Goal: Transaction & Acquisition: Purchase product/service

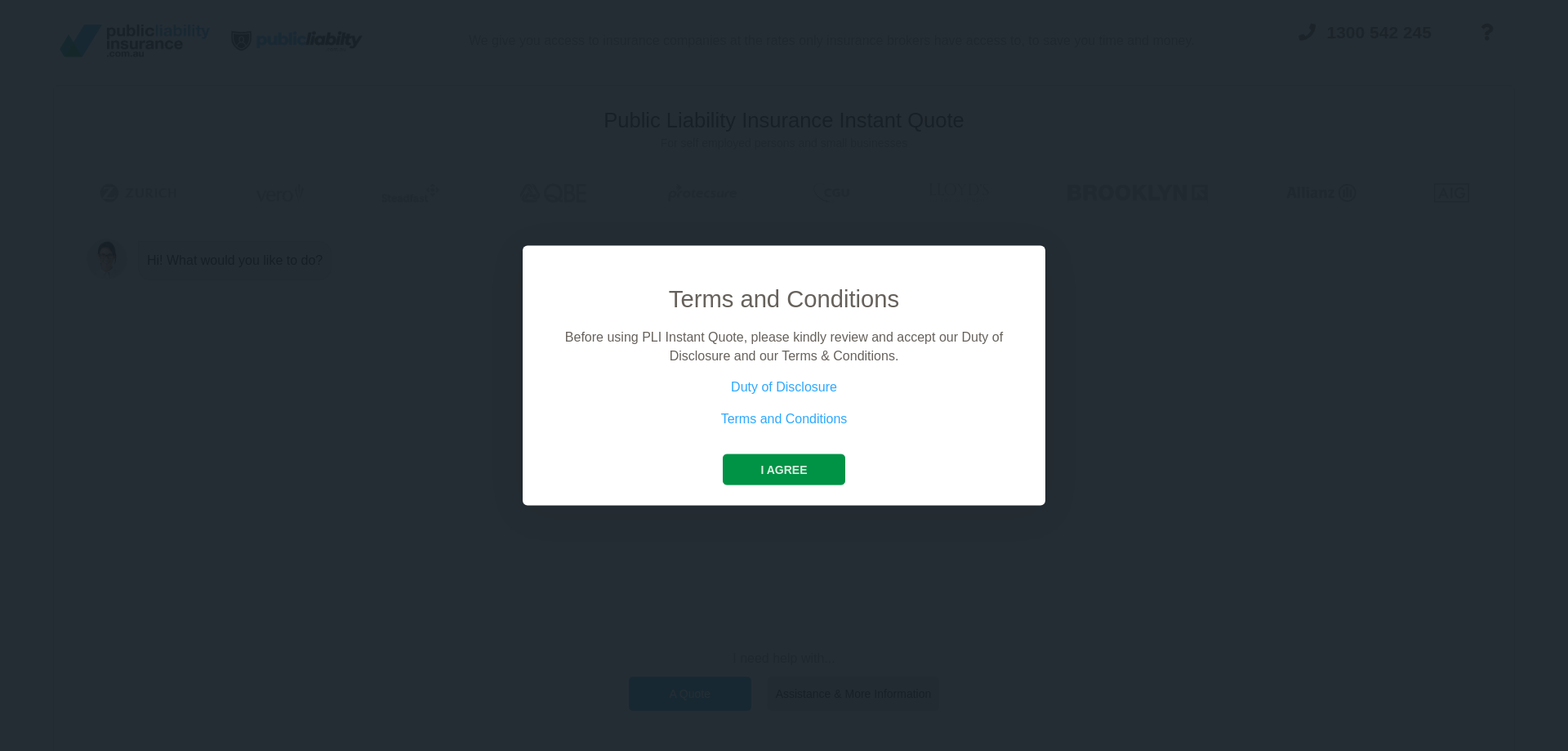
click at [761, 472] on button "I agree" at bounding box center [783, 470] width 122 height 31
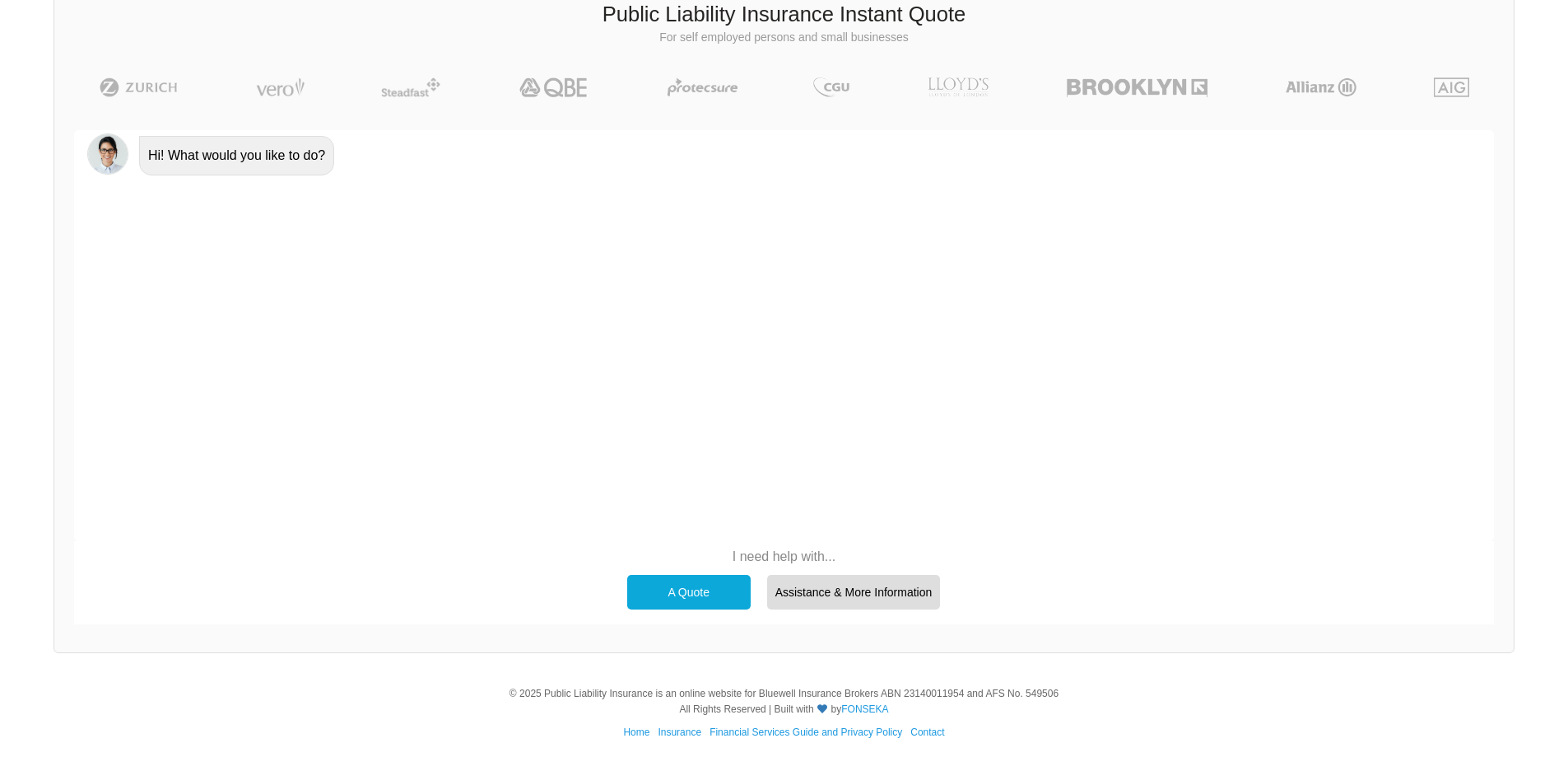
scroll to position [114, 0]
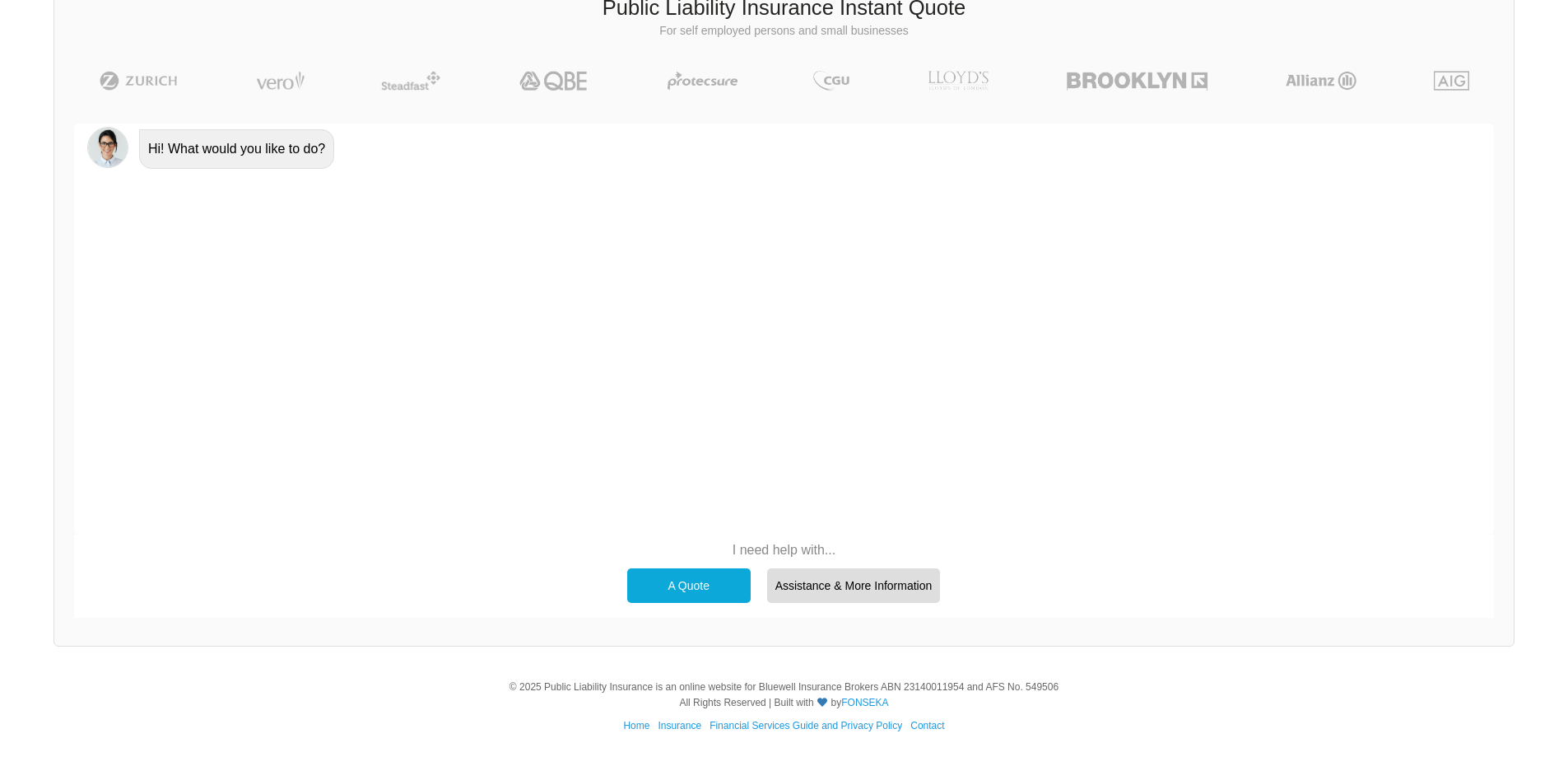
click at [731, 590] on div "A Quote" at bounding box center [689, 585] width 124 height 35
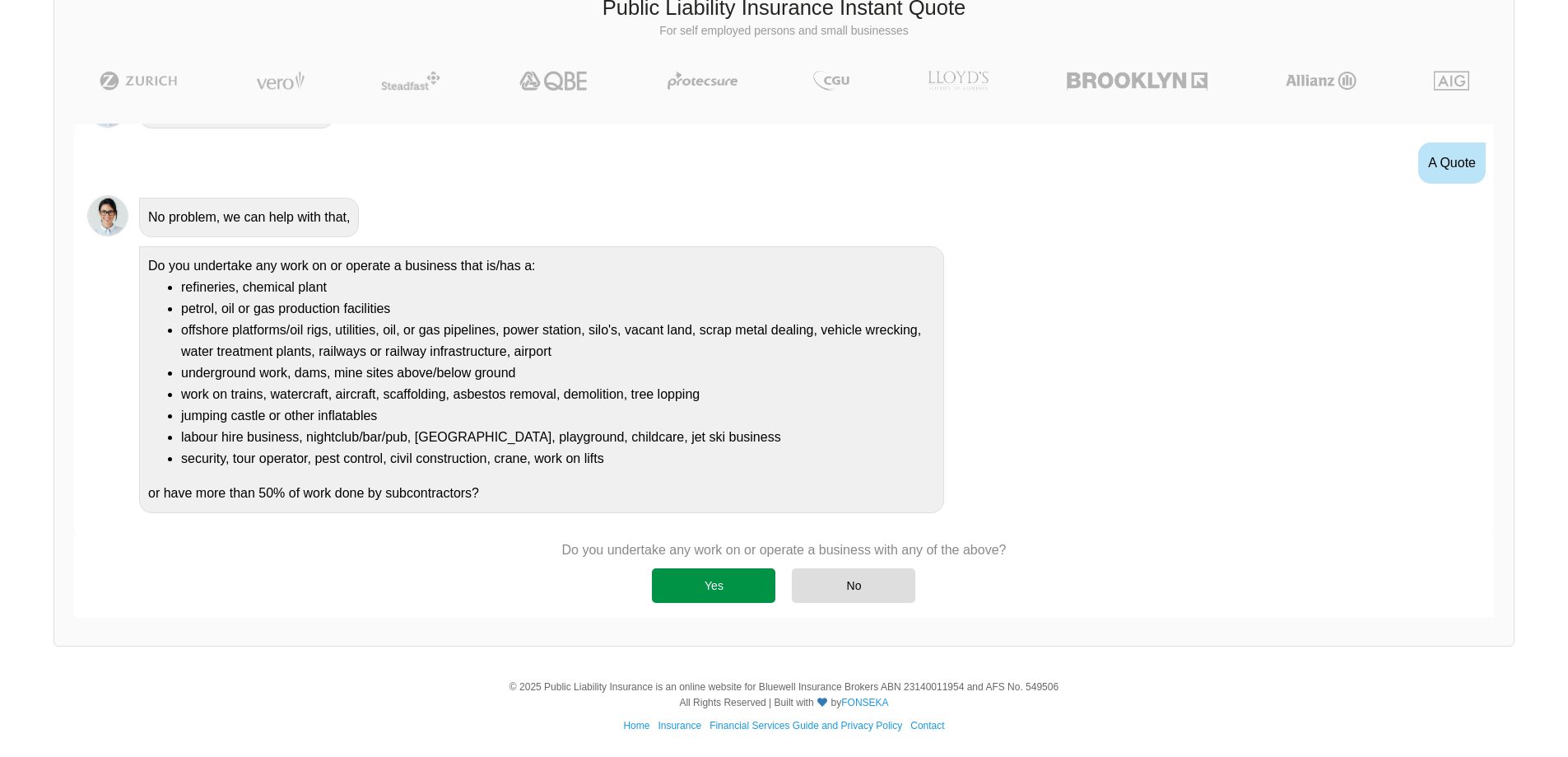
click at [712, 578] on div "Yes" at bounding box center [713, 585] width 124 height 35
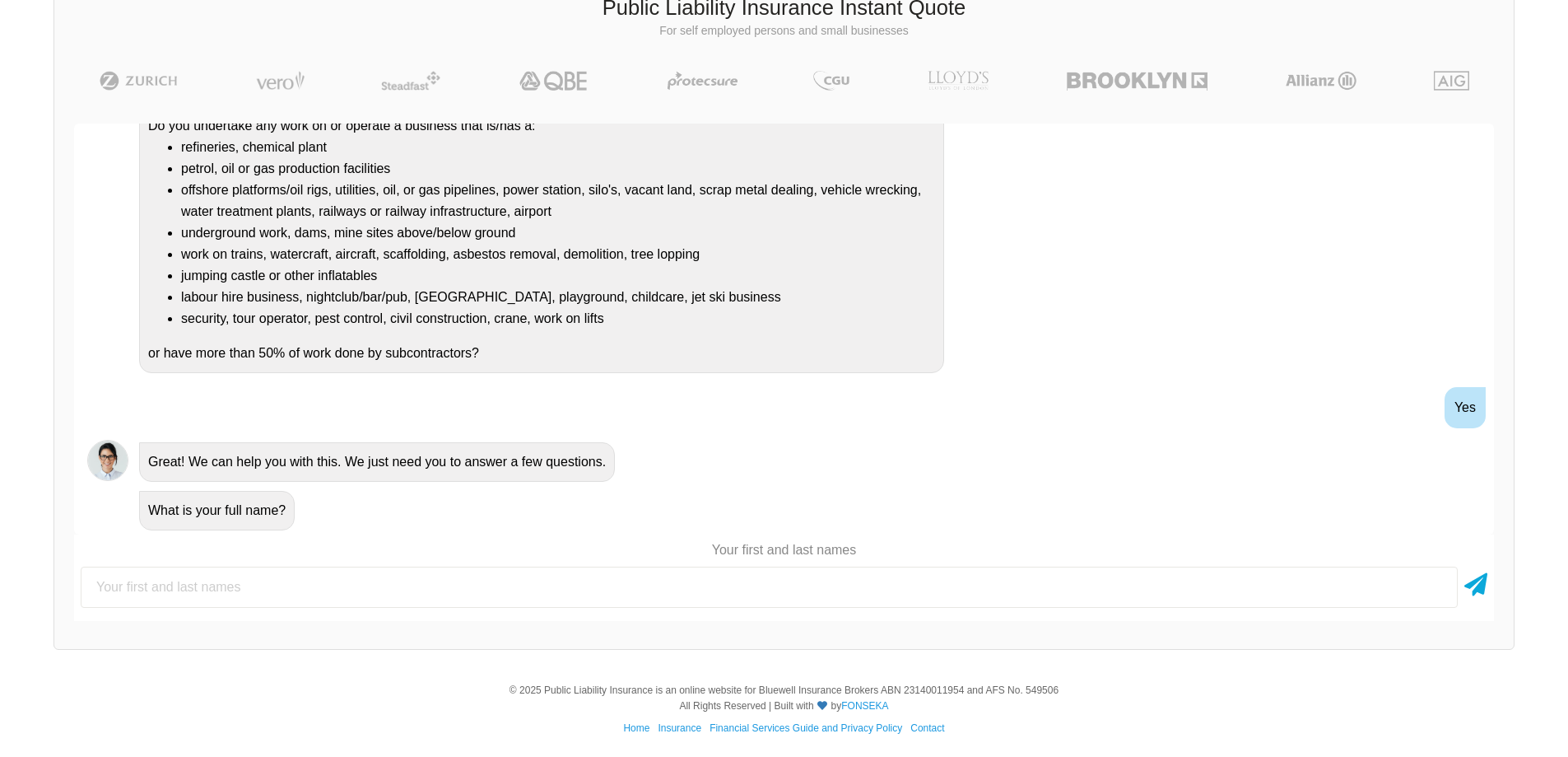
scroll to position [116, 0]
type input "[PERSON_NAME]"
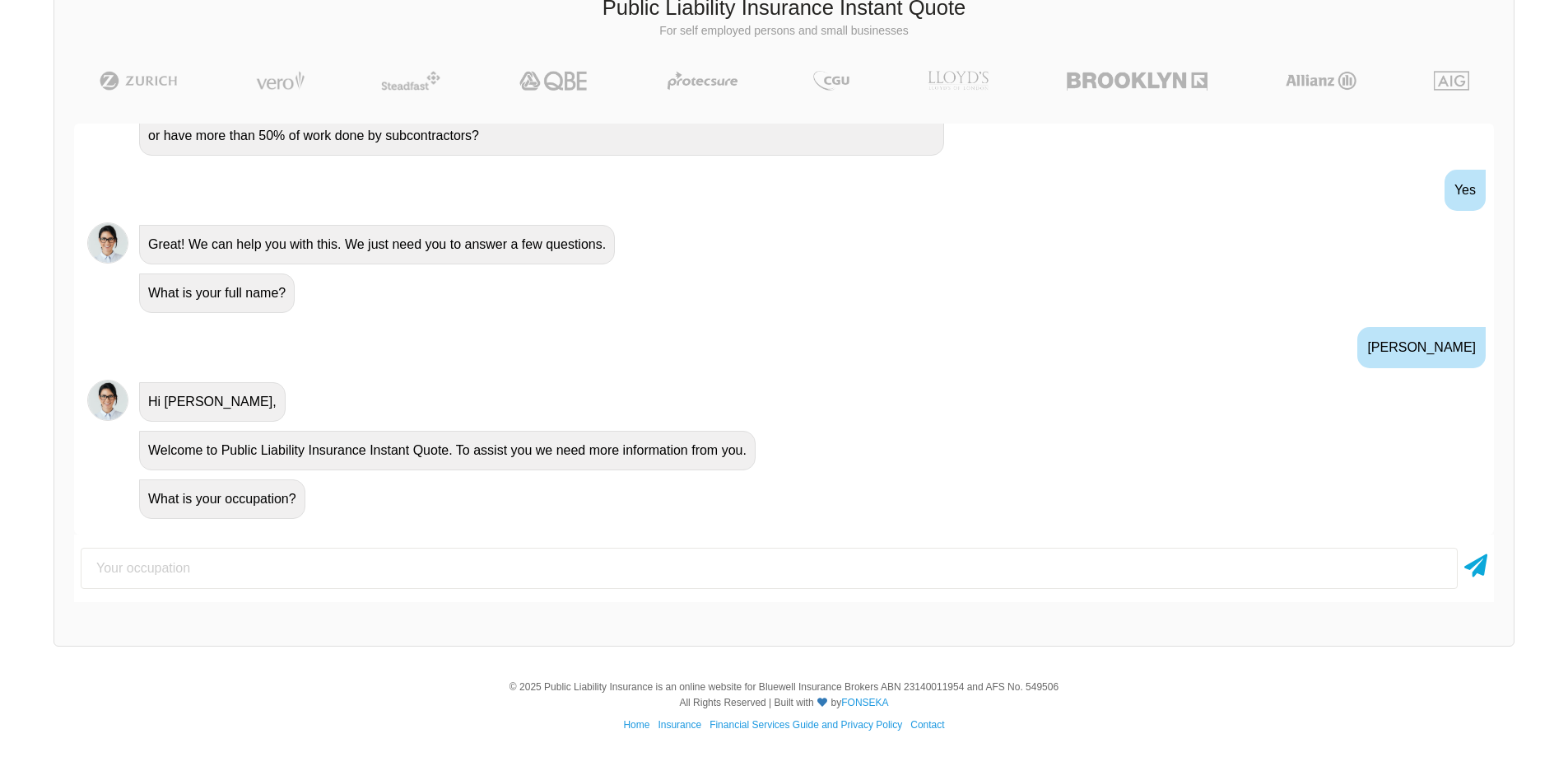
scroll to position [403, 0]
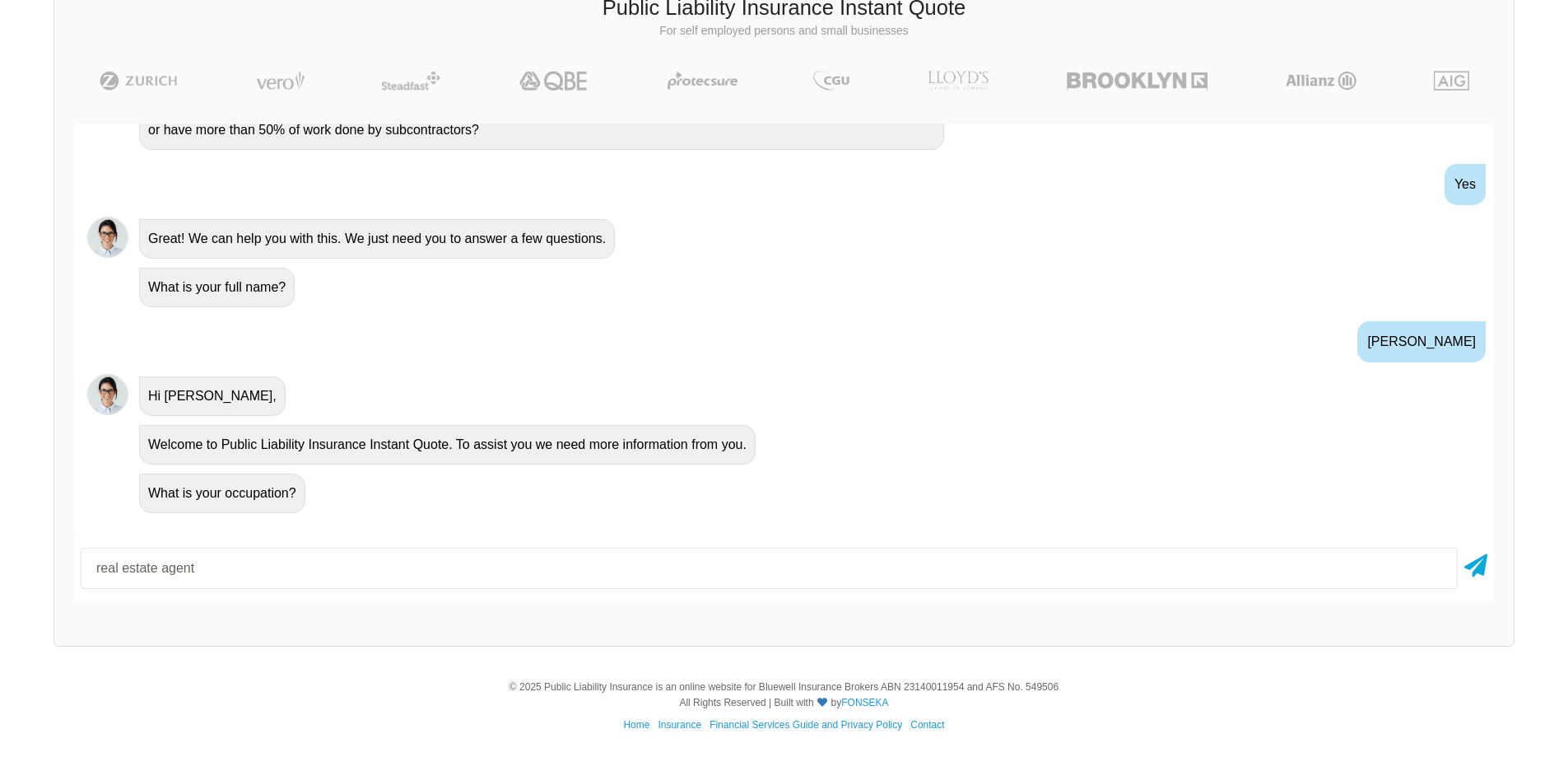
type input "real estate agent"
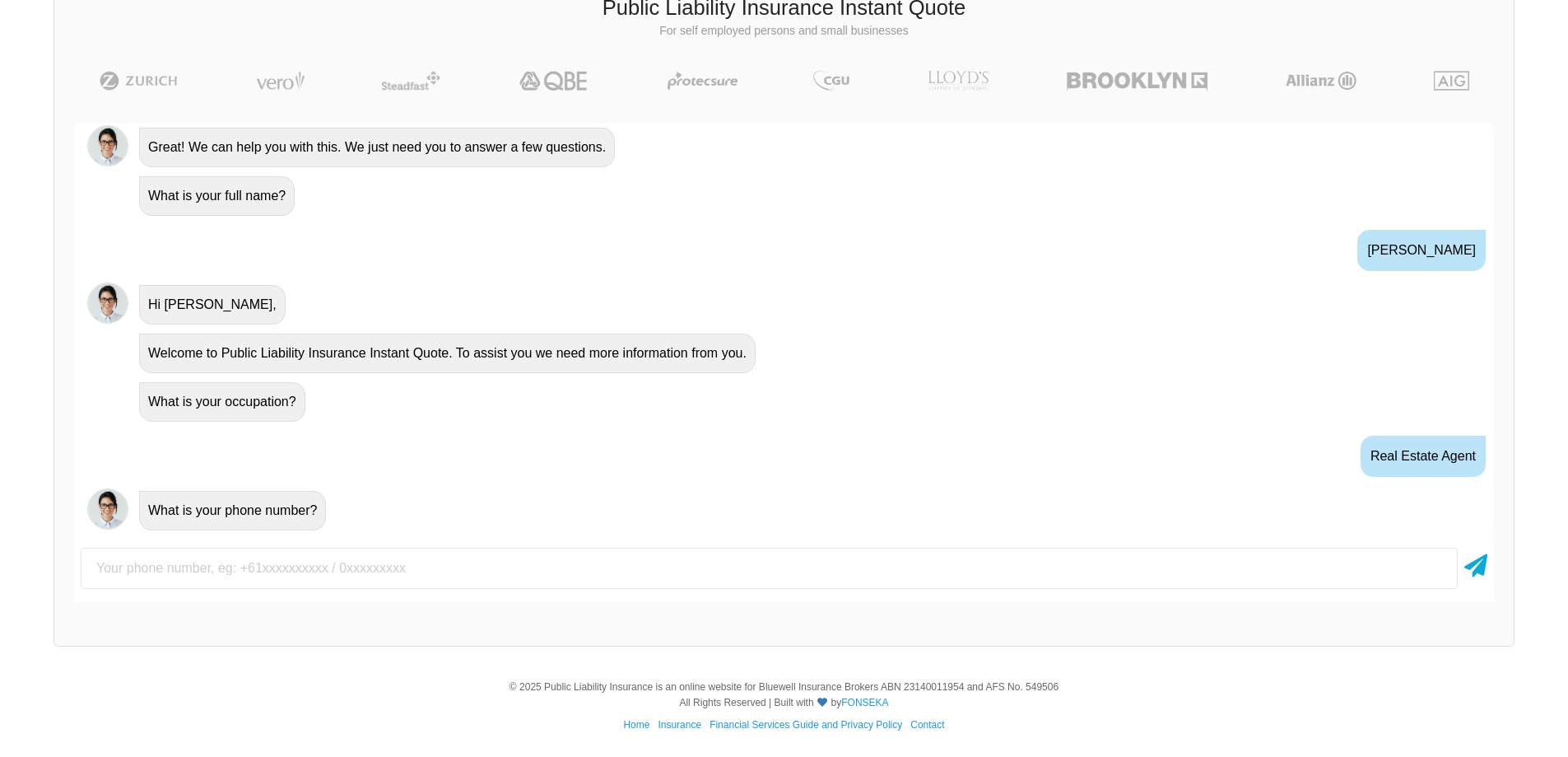
scroll to position [512, 0]
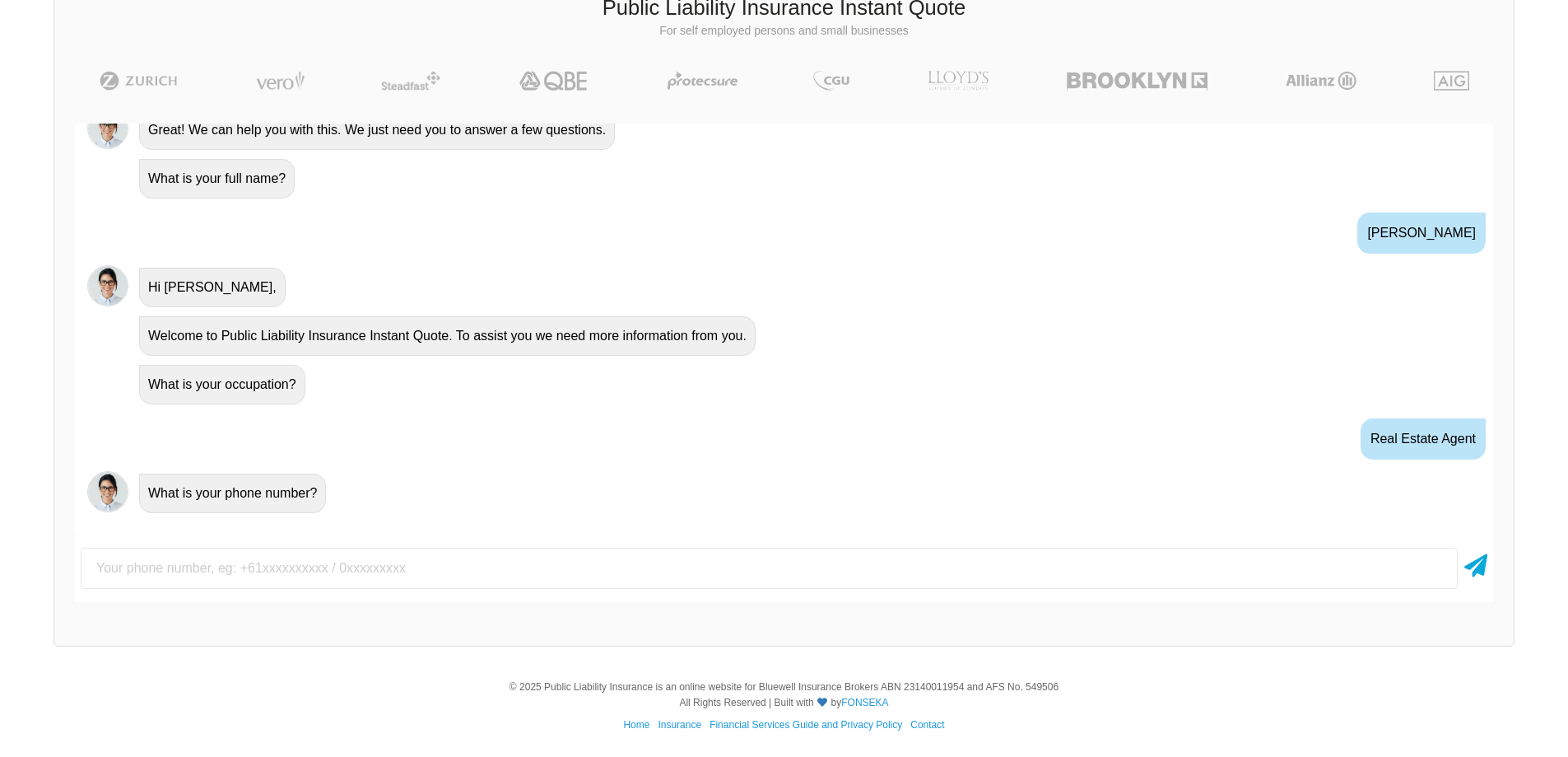
drag, startPoint x: 1332, startPoint y: 233, endPoint x: 1487, endPoint y: 231, distance: 155.0
click at [1487, 231] on div "[PERSON_NAME]" at bounding box center [784, 231] width 1420 height 60
copy div "[PERSON_NAME]"
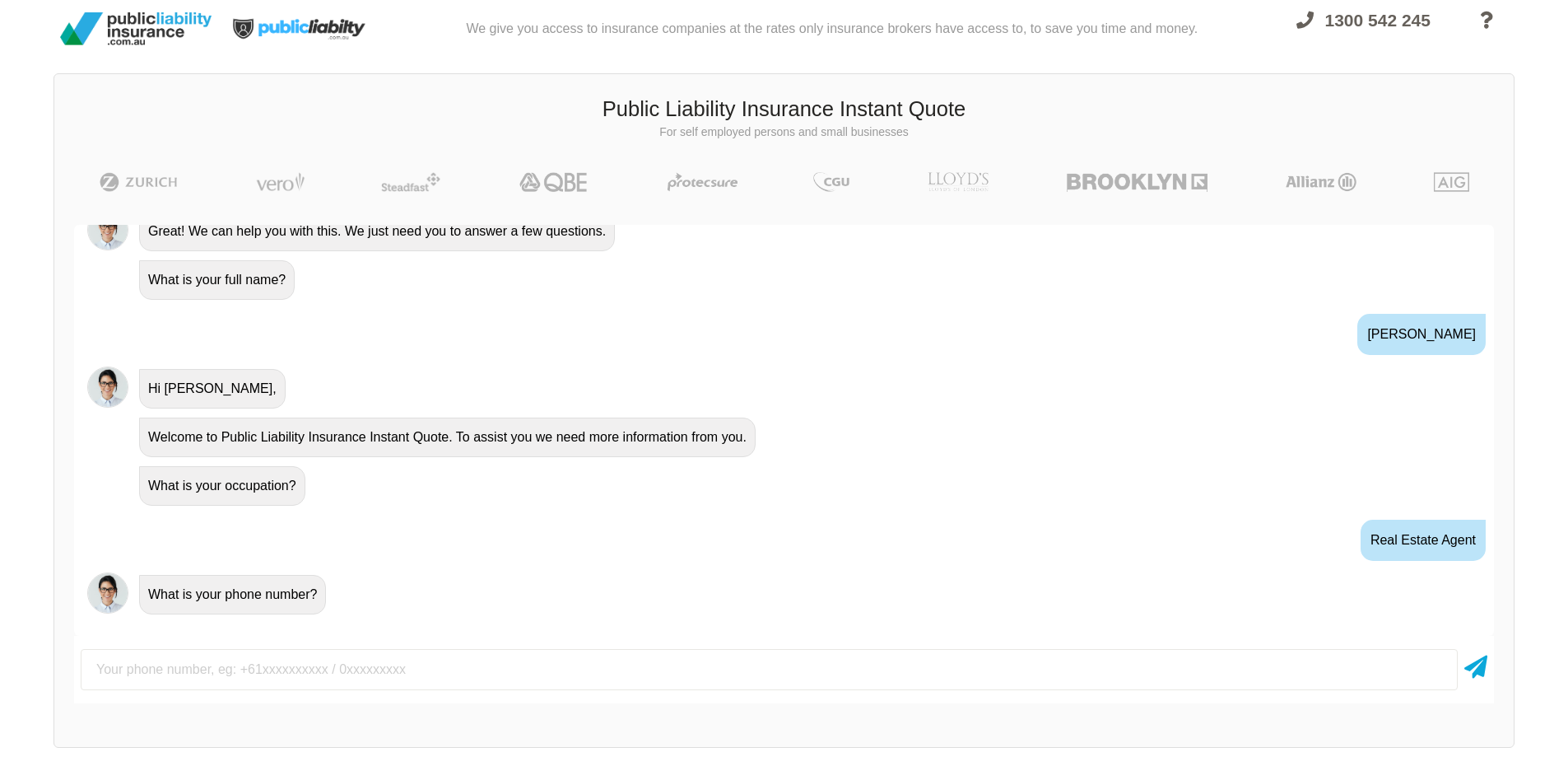
scroll to position [0, 0]
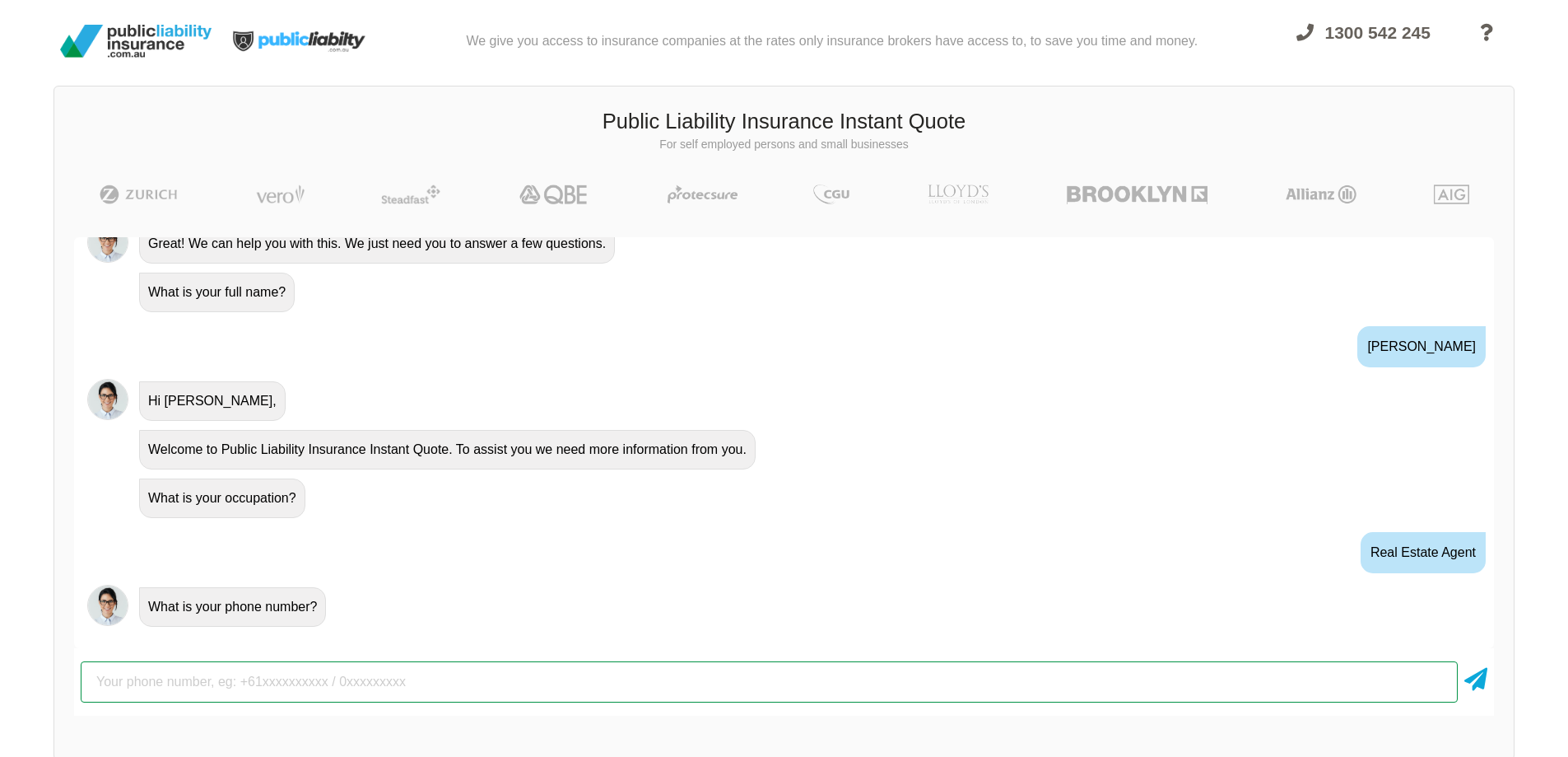
click at [436, 687] on input "text" at bounding box center [770, 682] width 1377 height 42
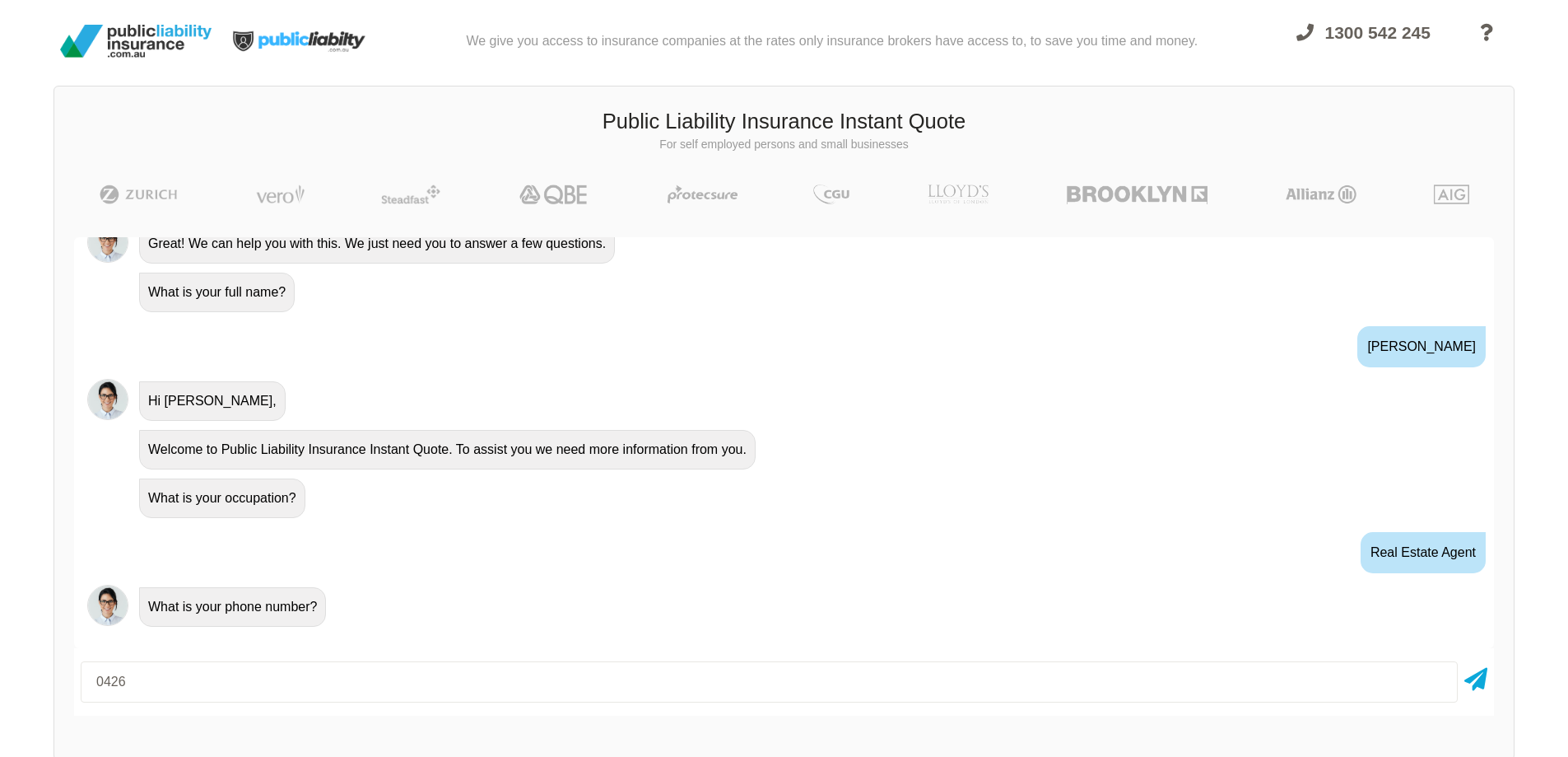
click at [1490, 690] on div "0426" at bounding box center [784, 681] width 1420 height 54
click at [1471, 673] on icon at bounding box center [1475, 676] width 23 height 30
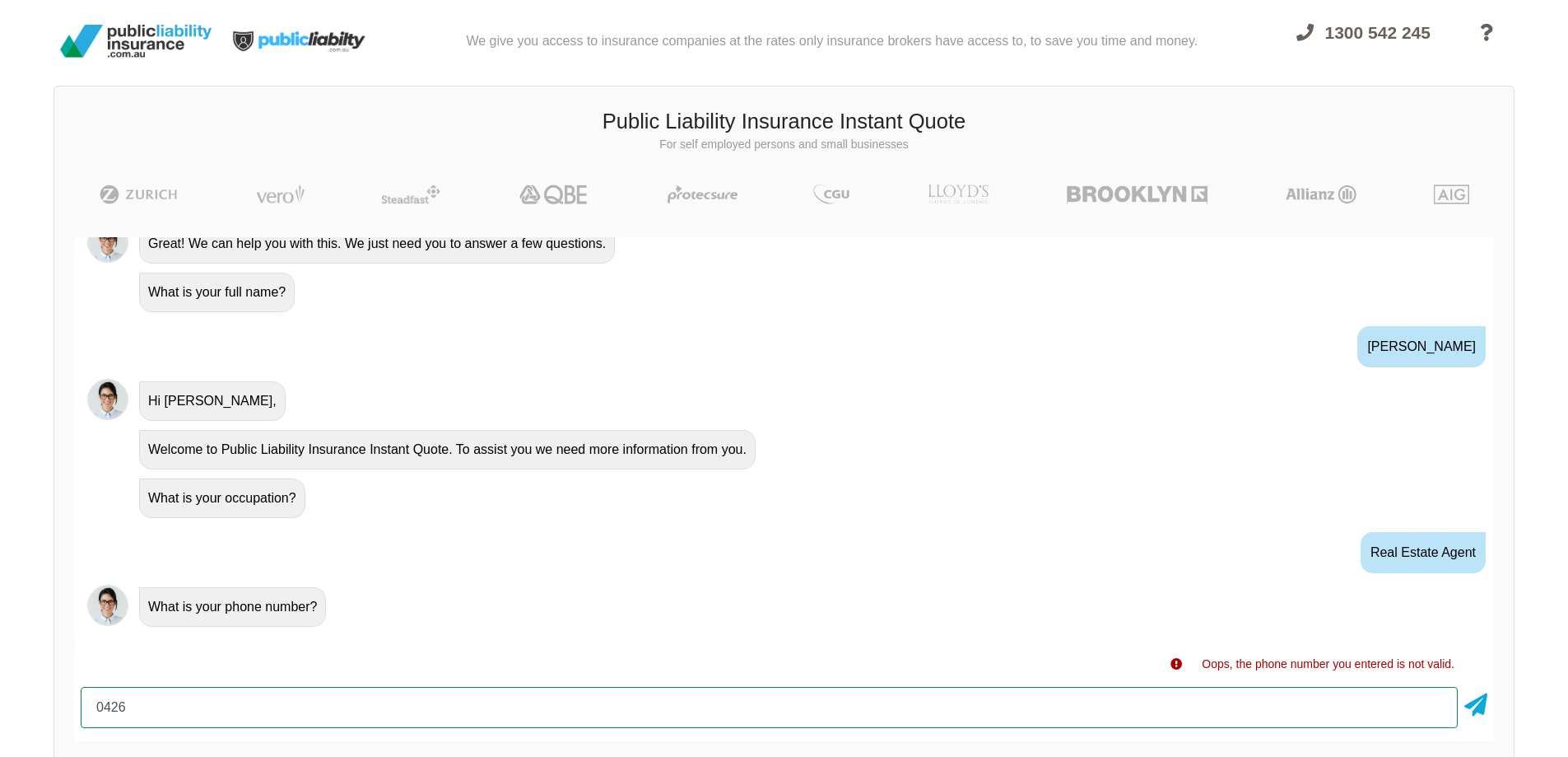
click at [1238, 720] on input "0426" at bounding box center [770, 708] width 1377 height 42
type input "0426992493"
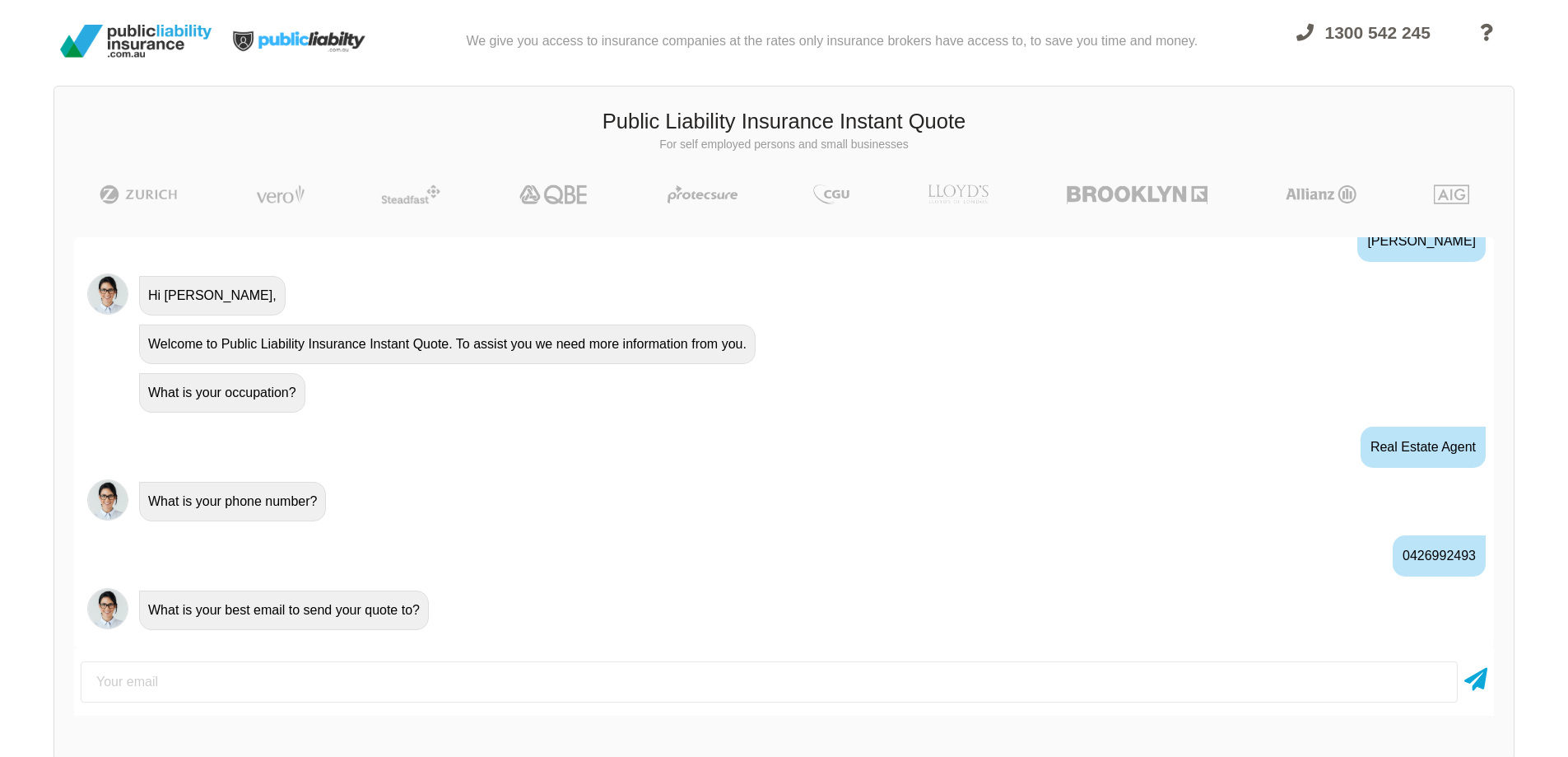
scroll to position [621, 0]
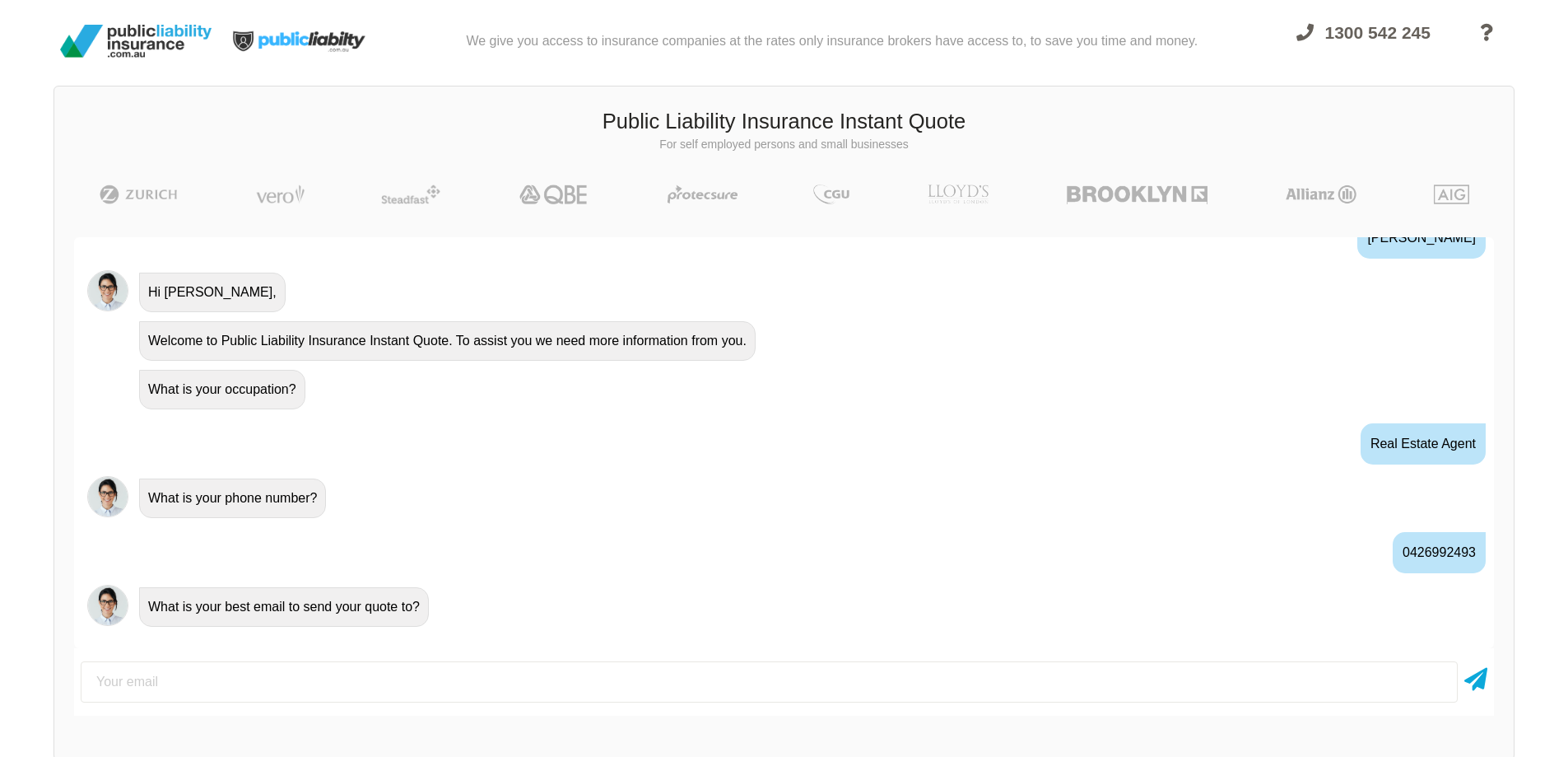
click at [465, 696] on input "email" at bounding box center [770, 682] width 1377 height 42
click at [474, 694] on input "email" at bounding box center [770, 682] width 1377 height 42
click at [474, 691] on input "email" at bounding box center [770, 682] width 1377 height 42
click at [438, 684] on input "email" at bounding box center [770, 682] width 1377 height 42
drag, startPoint x: 423, startPoint y: 688, endPoint x: 326, endPoint y: 682, distance: 97.2
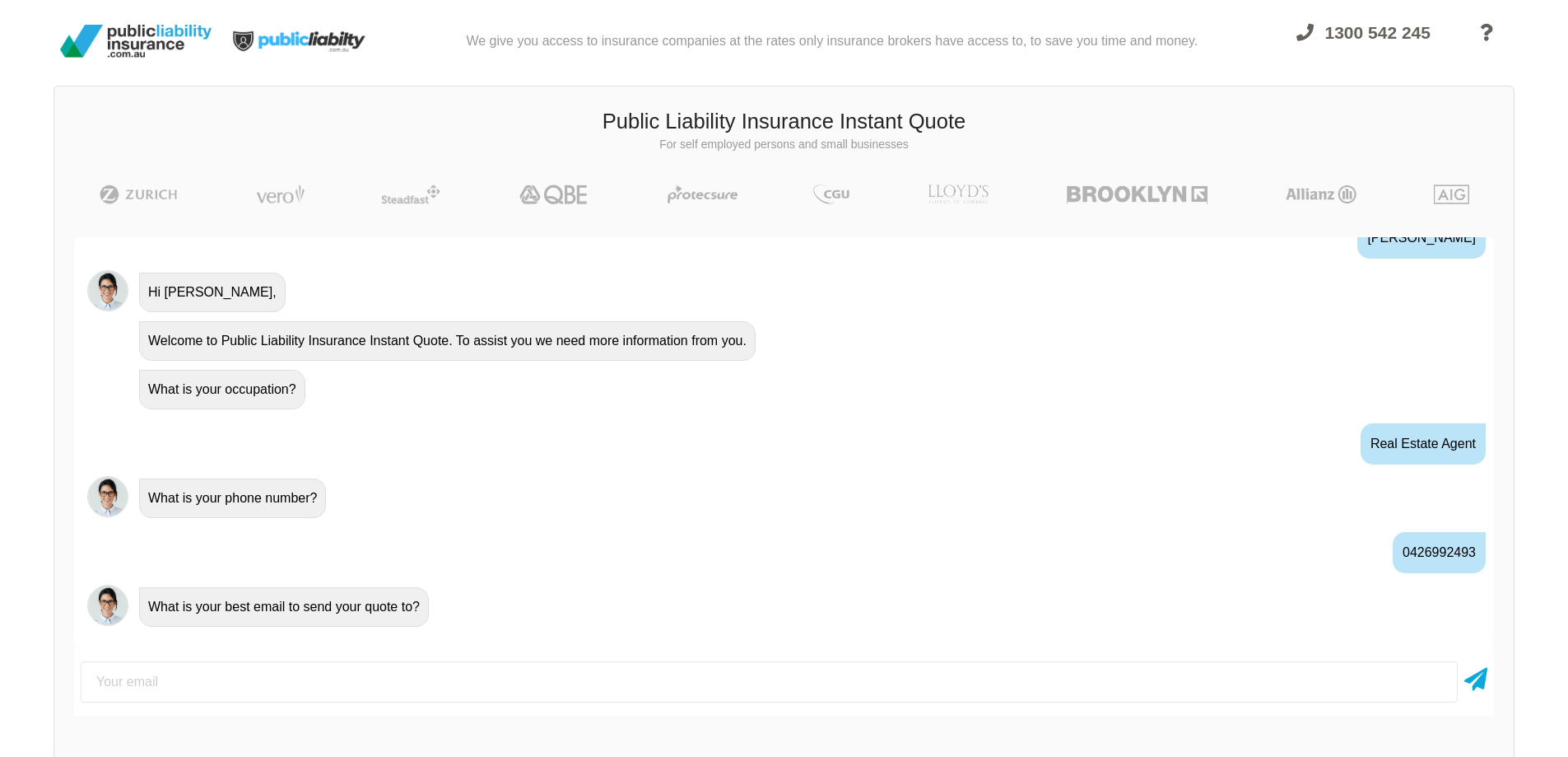
click at [365, 688] on input "email" at bounding box center [770, 682] width 1377 height 42
click at [320, 678] on input "email" at bounding box center [770, 682] width 1377 height 42
click at [240, 679] on input "email" at bounding box center [770, 682] width 1377 height 42
click at [531, 440] on div "real estate agent" at bounding box center [784, 442] width 1420 height 60
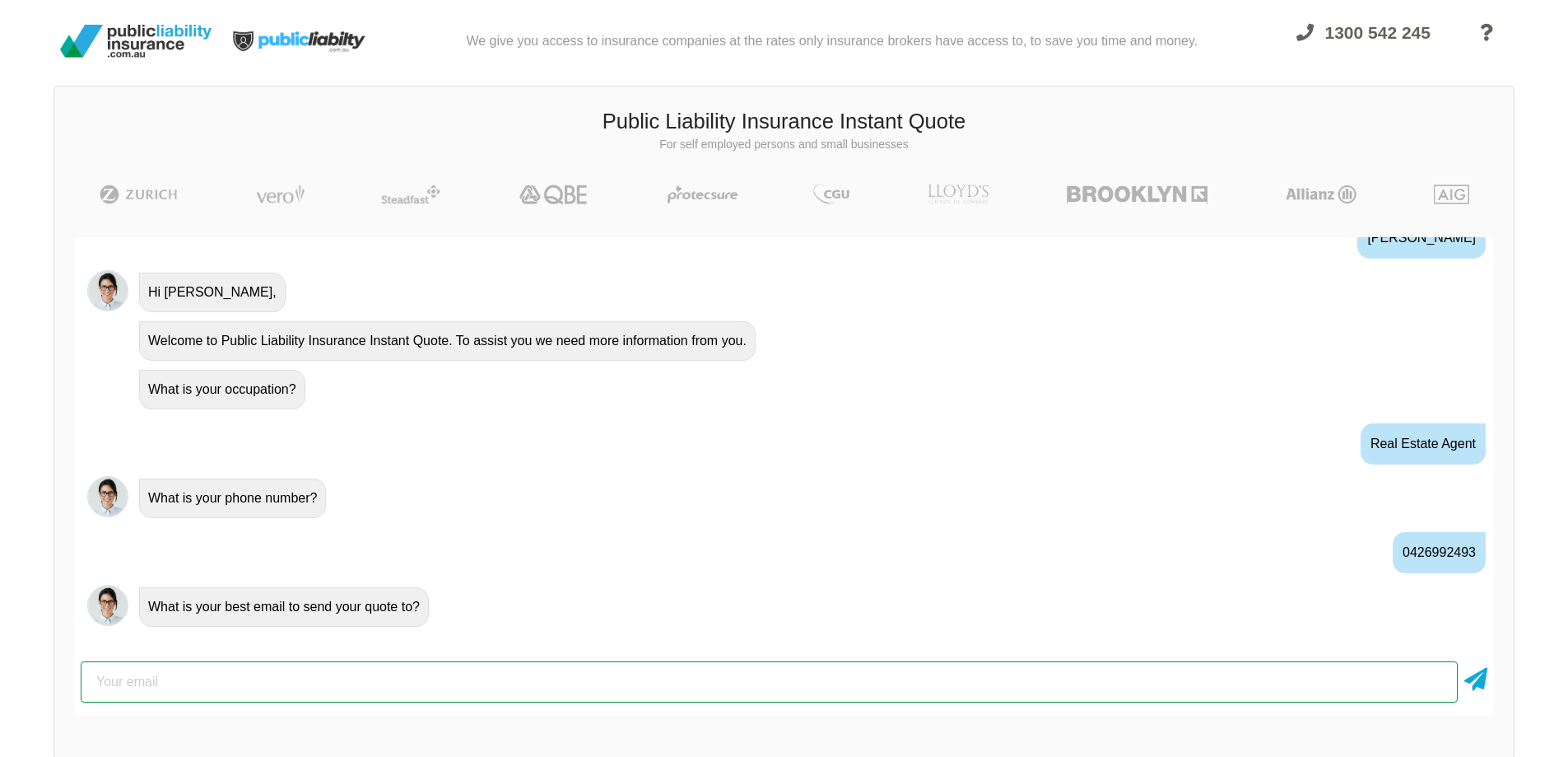
click at [308, 664] on input "email" at bounding box center [770, 682] width 1377 height 42
type input "[PERSON_NAME][EMAIL_ADDRESS][DOMAIN_NAME]"
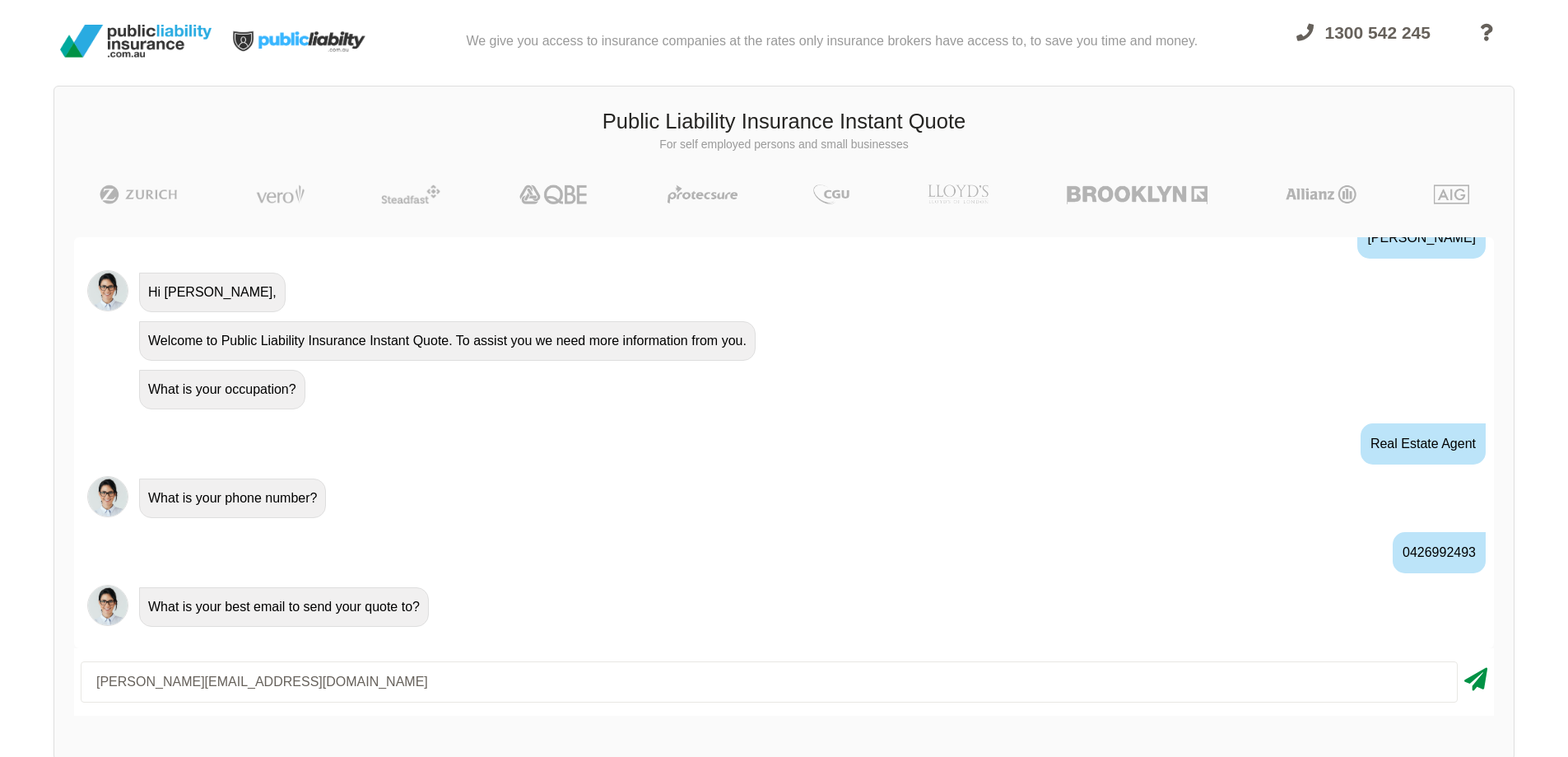
click at [1482, 685] on icon at bounding box center [1475, 676] width 23 height 30
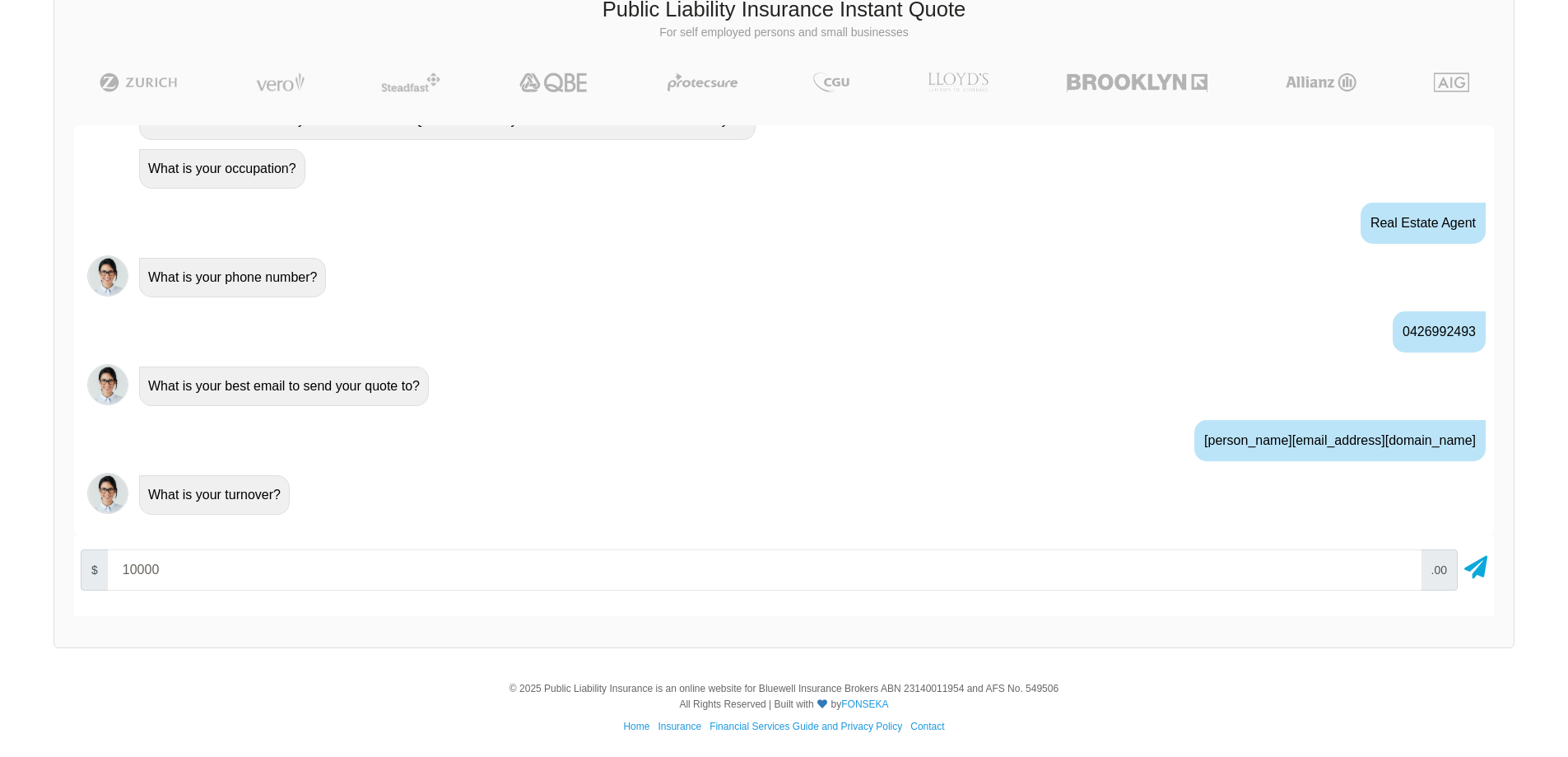
scroll to position [114, 0]
type input "10000"
click at [1477, 569] on icon at bounding box center [1475, 562] width 23 height 30
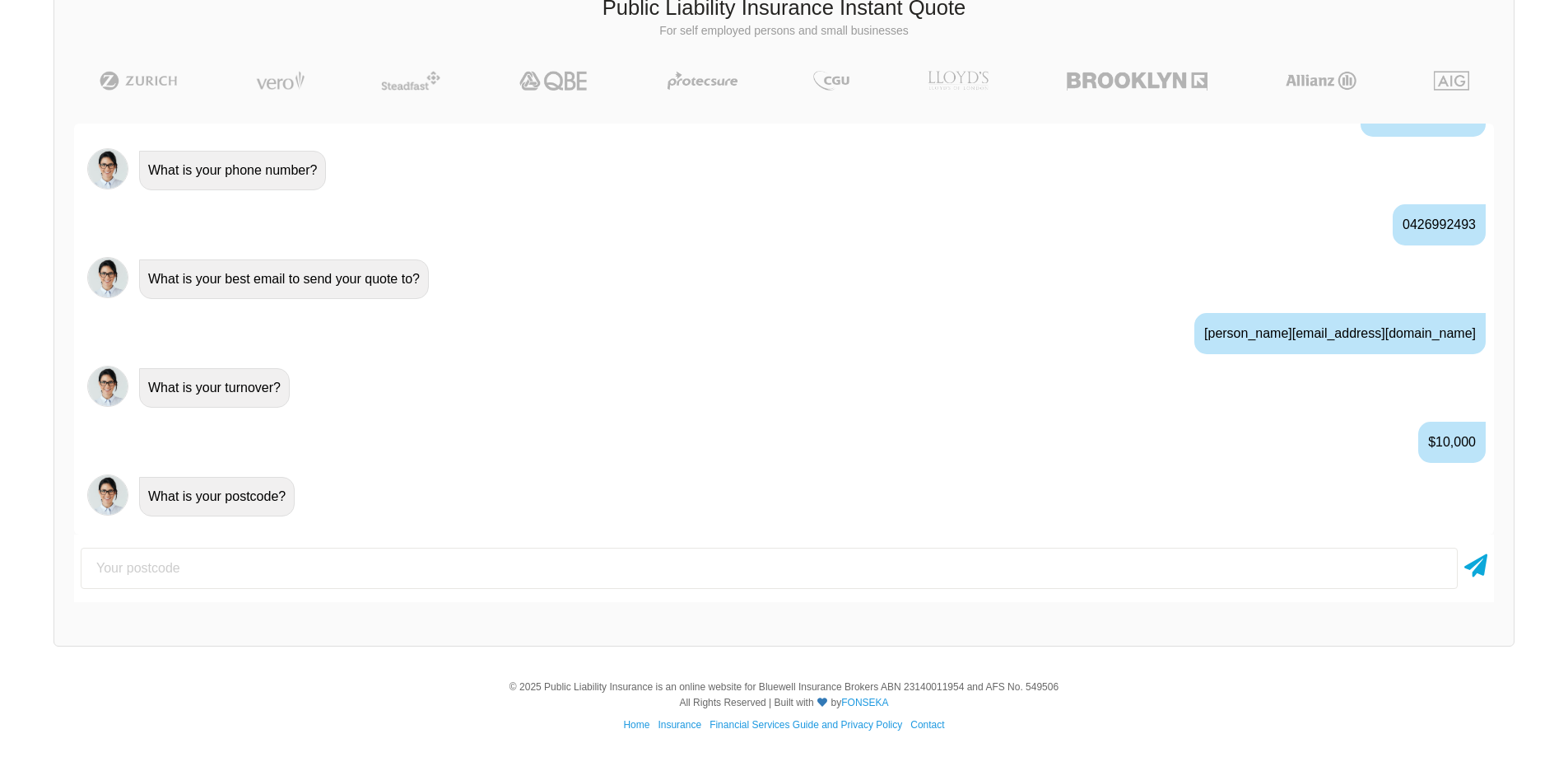
scroll to position [838, 0]
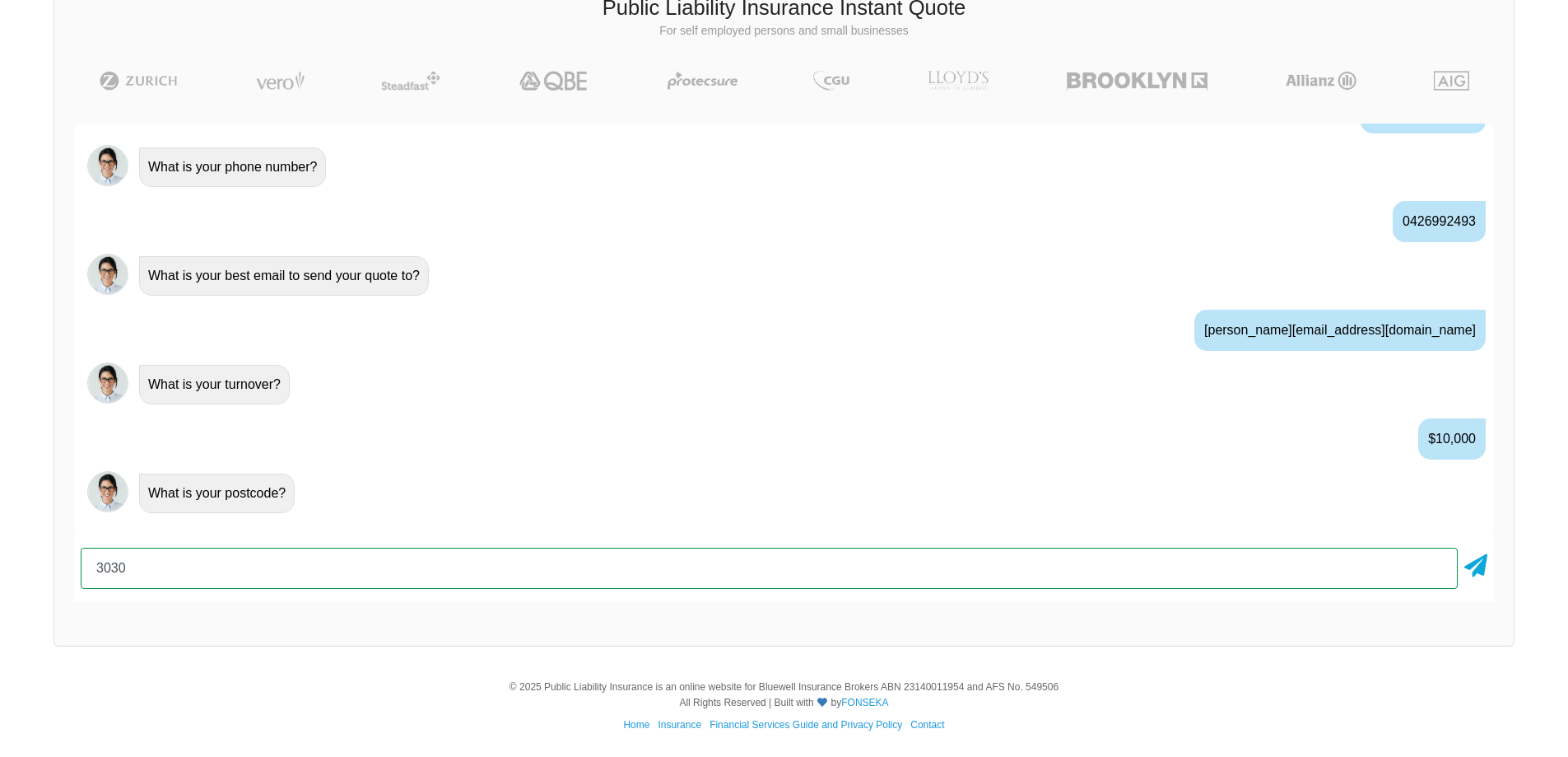
type input "3030"
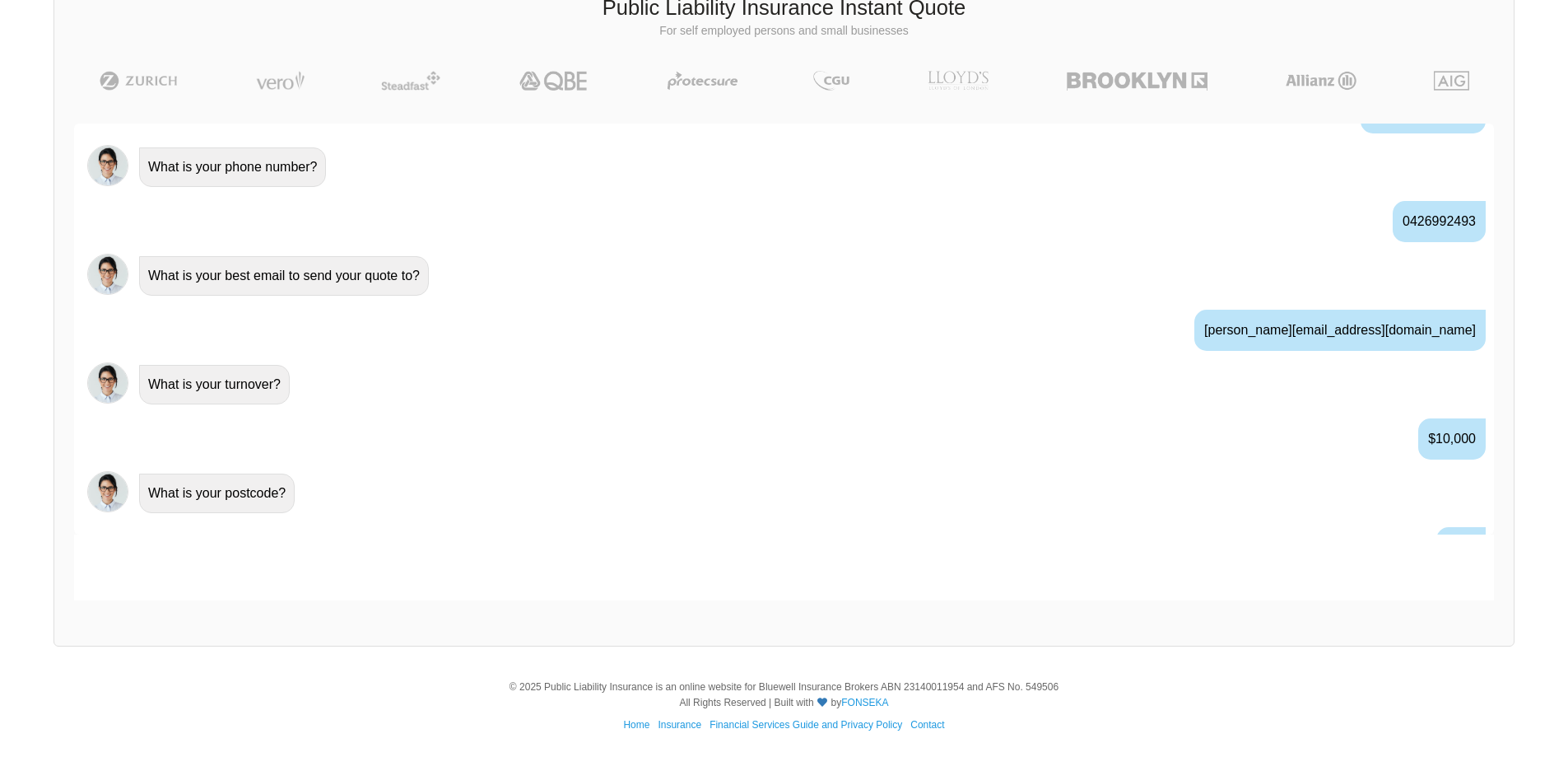
scroll to position [930, 0]
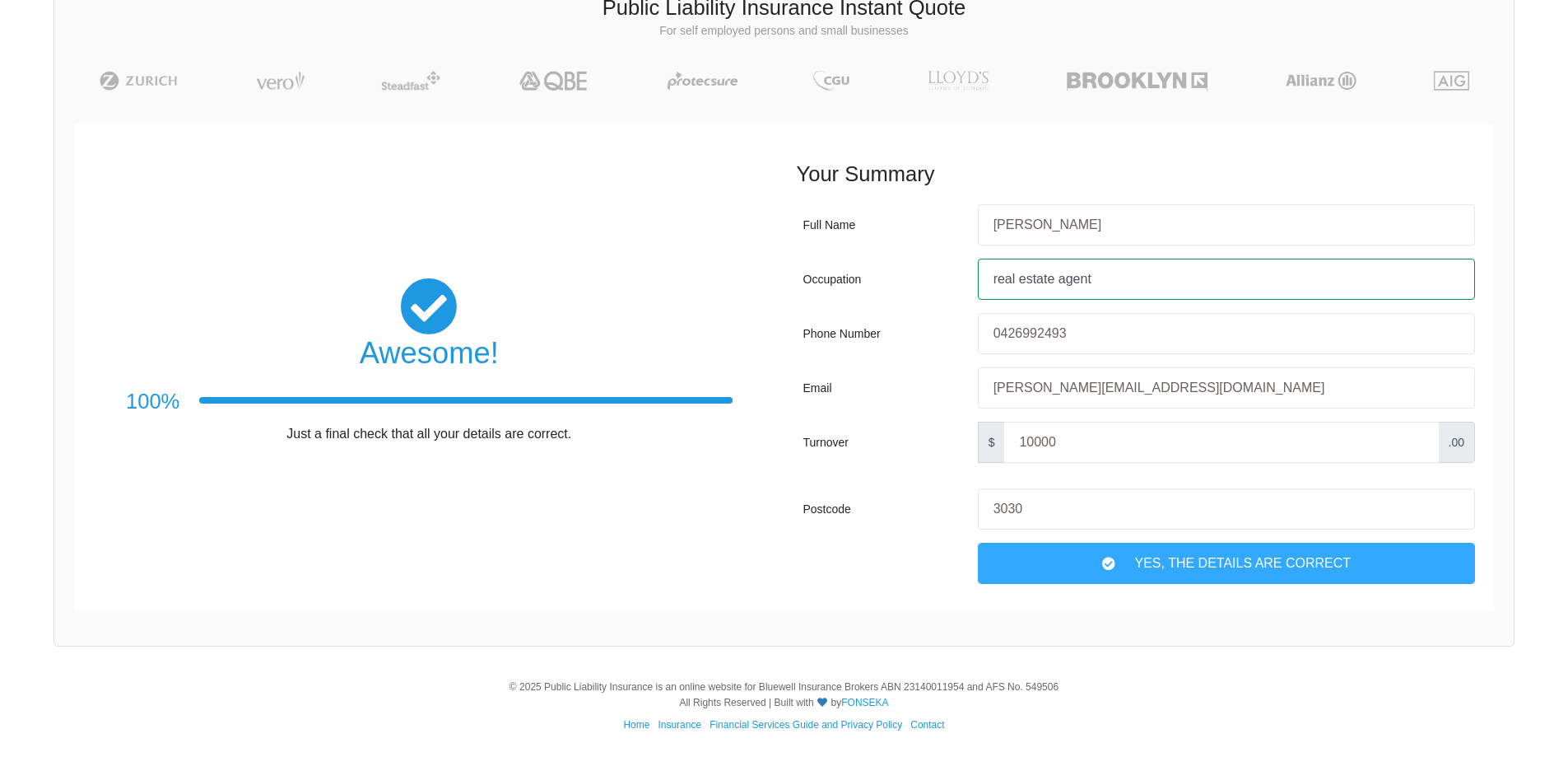
drag, startPoint x: 1104, startPoint y: 279, endPoint x: 964, endPoint y: 282, distance: 140.0
click at [964, 282] on div "Occupation real estate agent" at bounding box center [1139, 279] width 686 height 54
type input "b"
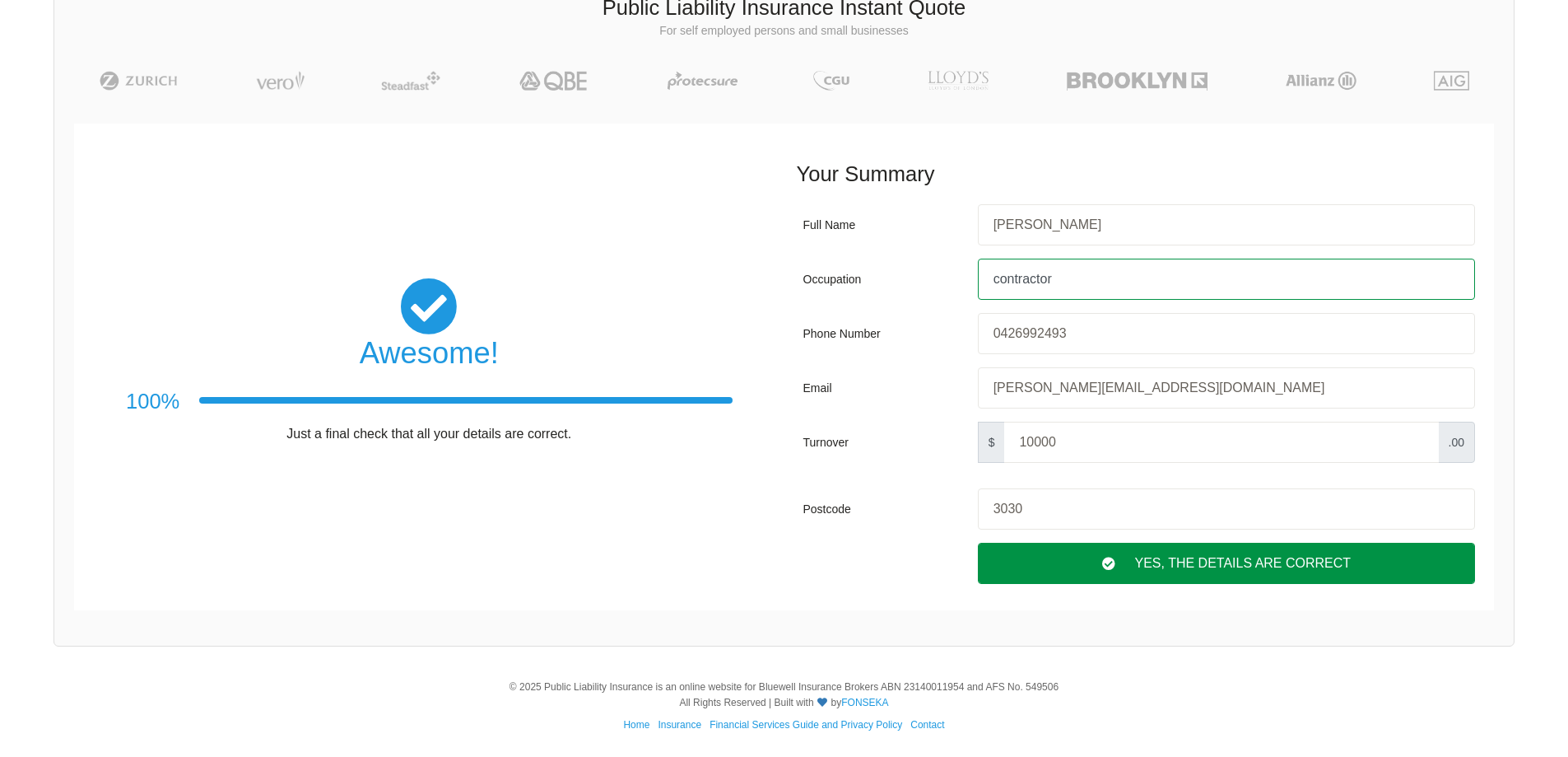
type input "contractor"
click at [1072, 550] on div "Yes, The Details are correct" at bounding box center [1226, 563] width 497 height 42
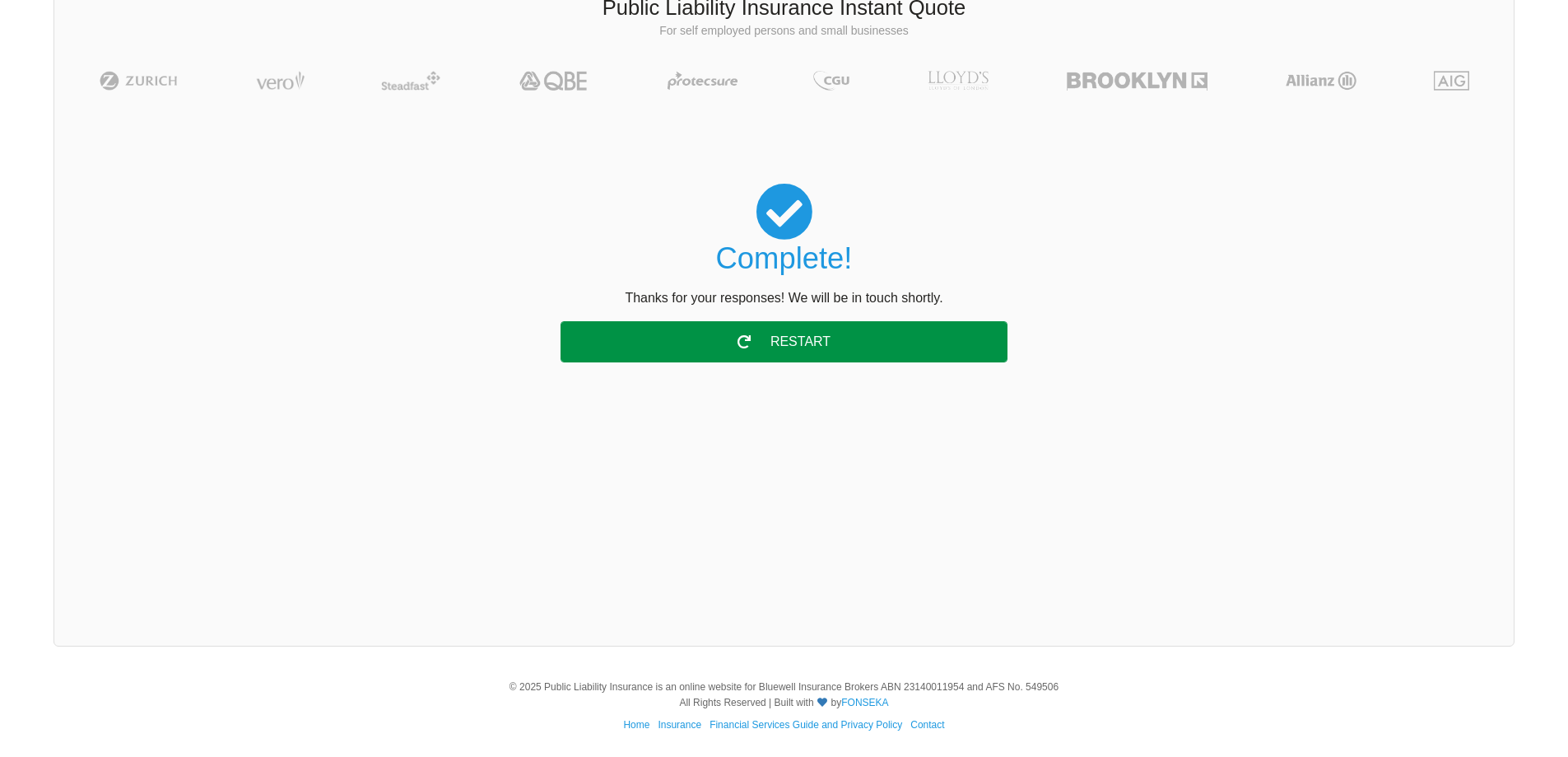
click at [777, 347] on div "Restart" at bounding box center [784, 342] width 447 height 42
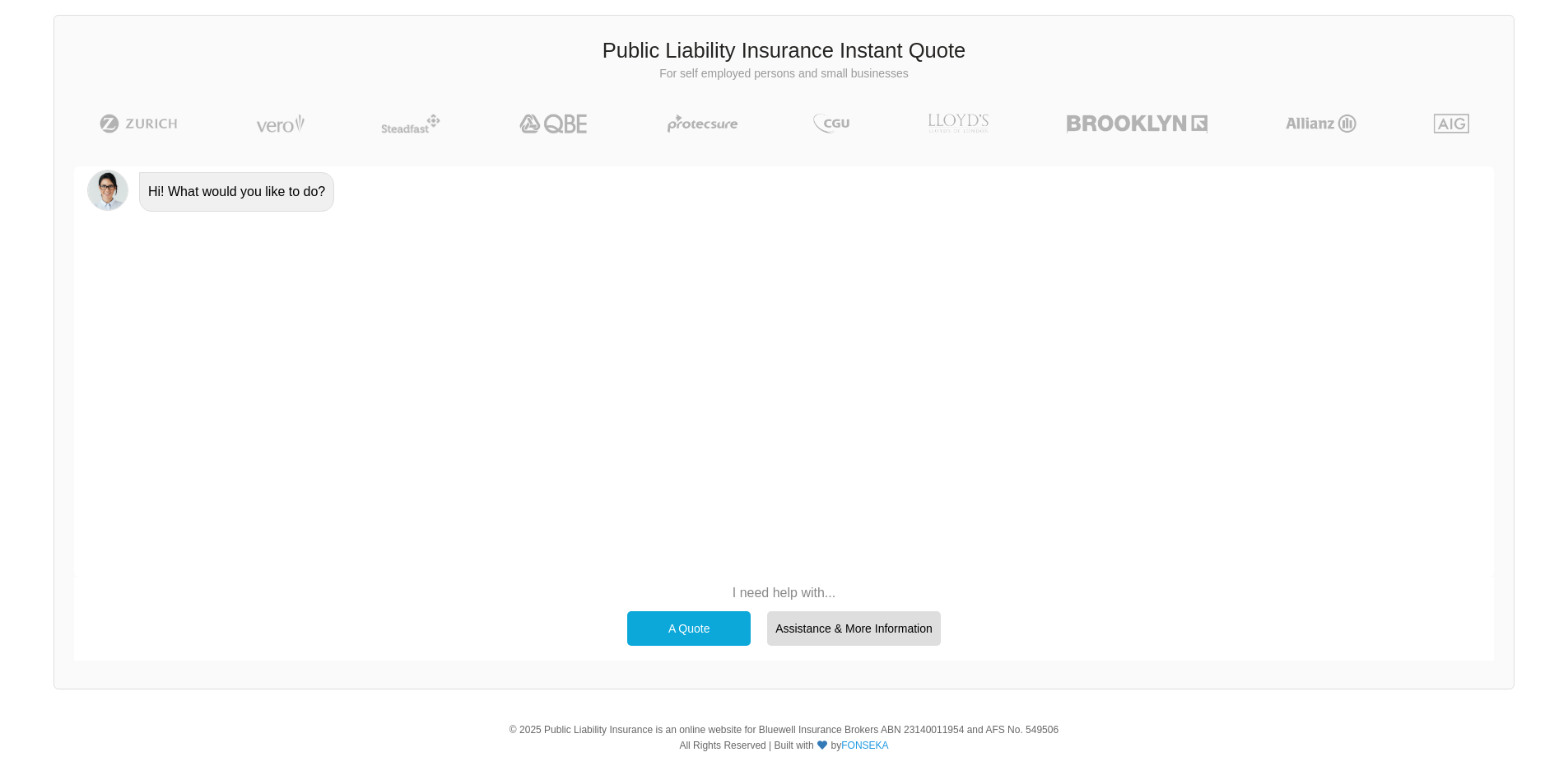
scroll to position [0, 0]
